Goal: Find specific page/section: Find specific page/section

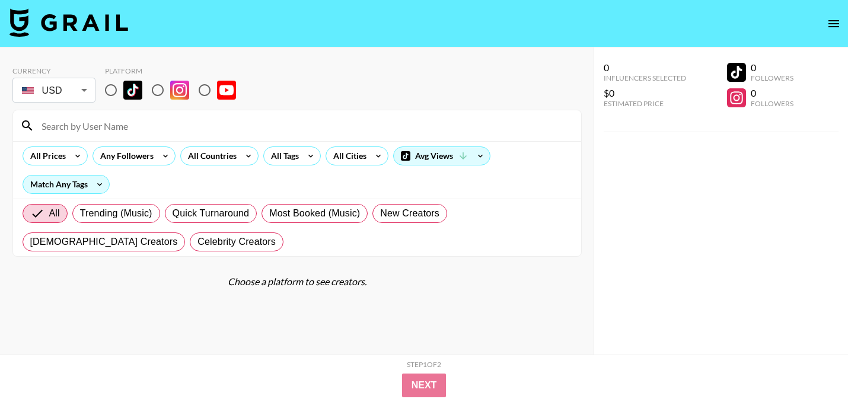
click at [113, 88] on input "radio" at bounding box center [110, 90] width 25 height 25
radio input "true"
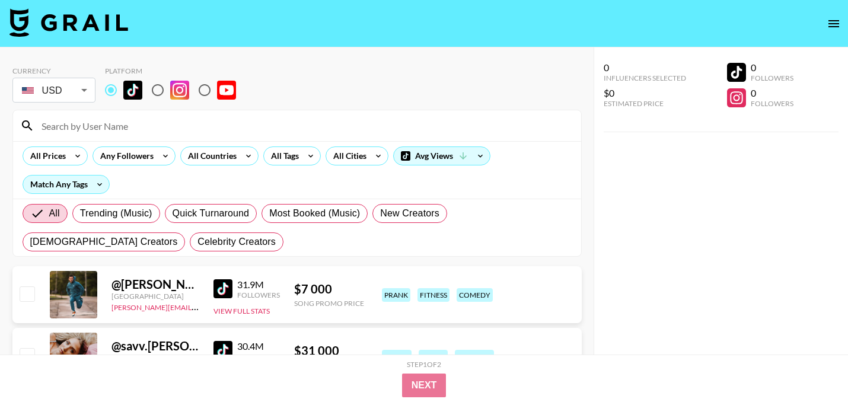
click at [113, 123] on input at bounding box center [304, 125] width 540 height 19
paste input "yogirl_rin"
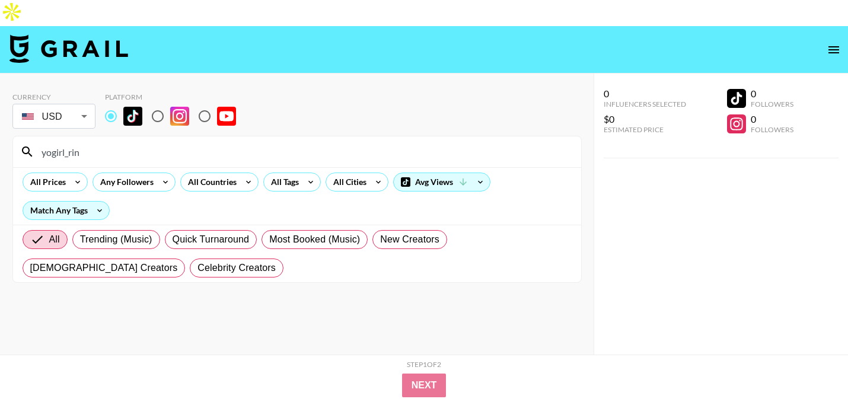
click at [42, 142] on input "yogirl_rin" at bounding box center [304, 151] width 540 height 19
click at [93, 142] on input "yogirl_rin" at bounding box center [304, 151] width 540 height 19
paste input "chicgyalxx"
click at [42, 142] on input "chicgyalxx" at bounding box center [304, 151] width 540 height 19
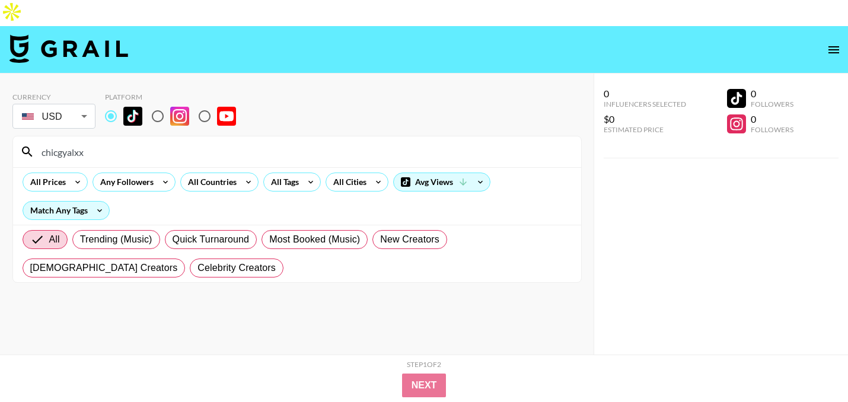
click at [96, 142] on input "chicgyalxx" at bounding box center [304, 151] width 540 height 19
click at [109, 142] on input "chicgyalxx" at bounding box center [304, 151] width 540 height 19
paste input "valeklinar"
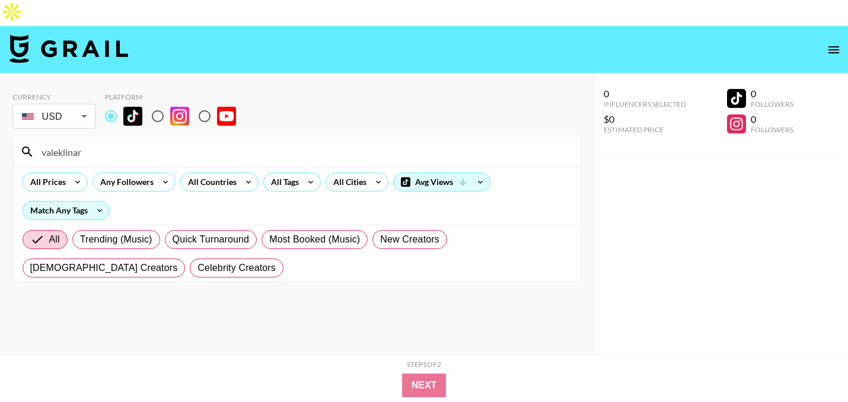
click at [41, 142] on input "valeklinar" at bounding box center [304, 151] width 540 height 19
type input "valeklinar"
click at [154, 104] on input "radio" at bounding box center [157, 116] width 25 height 25
radio input "true"
click at [109, 104] on input "radio" at bounding box center [110, 116] width 25 height 25
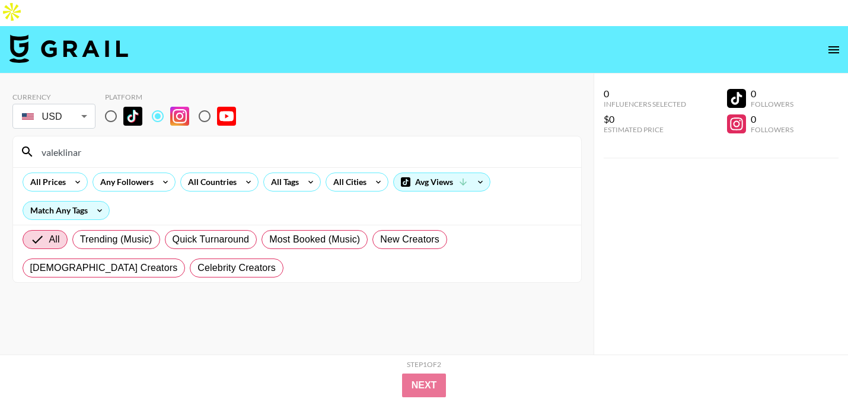
radio input "true"
click at [97, 142] on input "valeklinar" at bounding box center [304, 151] width 540 height 19
paste input "lylabiggs"
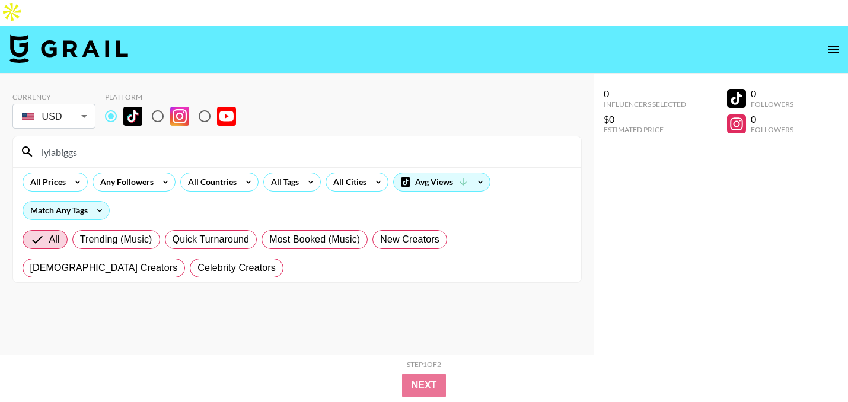
click at [42, 142] on input "lylabiggs" at bounding box center [304, 151] width 540 height 19
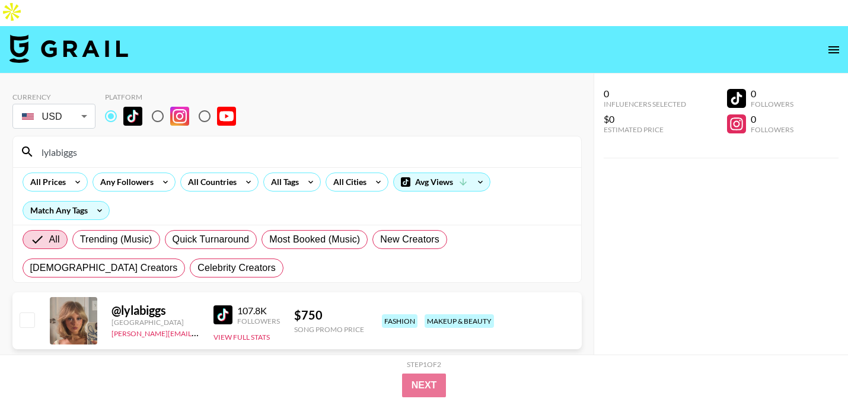
type input "lylabiggs"
